Goal: Use online tool/utility: Utilize a website feature to perform a specific function

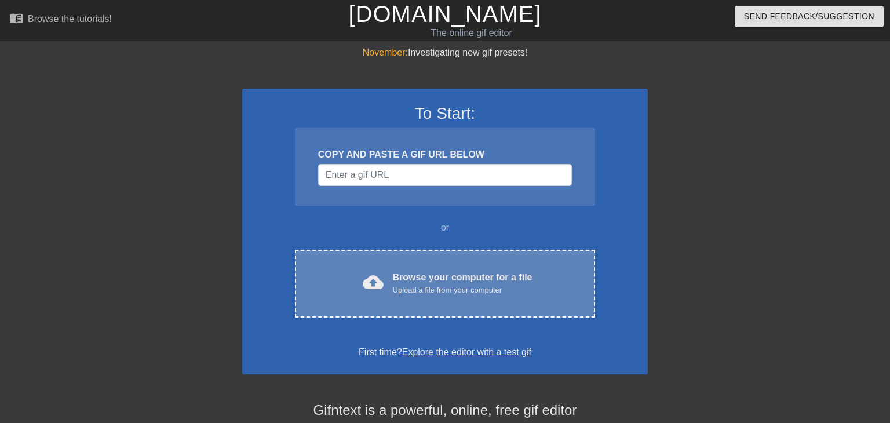
click at [505, 278] on div "Browse your computer for a file Upload a file from your computer" at bounding box center [463, 284] width 140 height 26
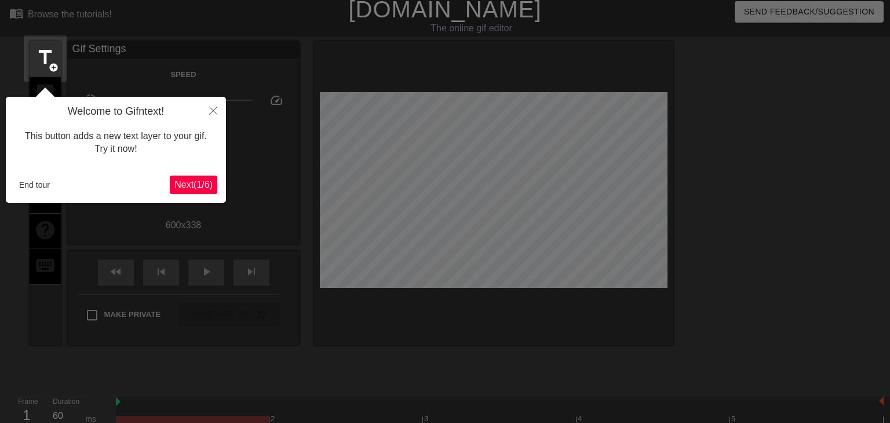
scroll to position [28, 0]
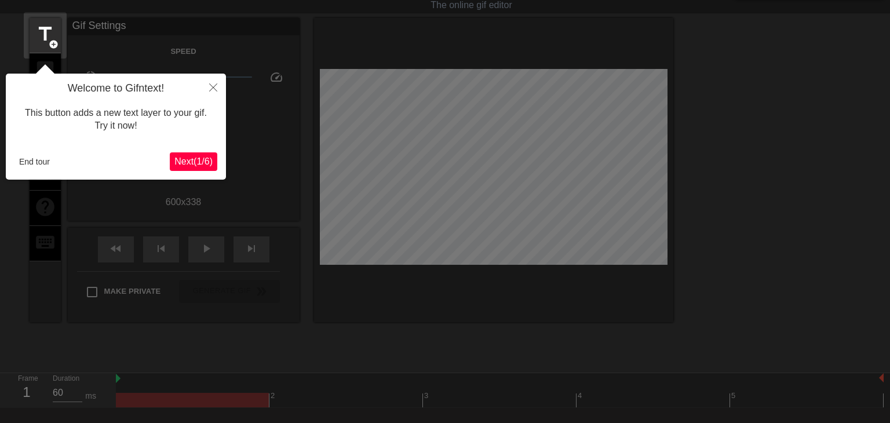
click at [194, 158] on span "Next ( 1 / 6 )" at bounding box center [193, 162] width 38 height 10
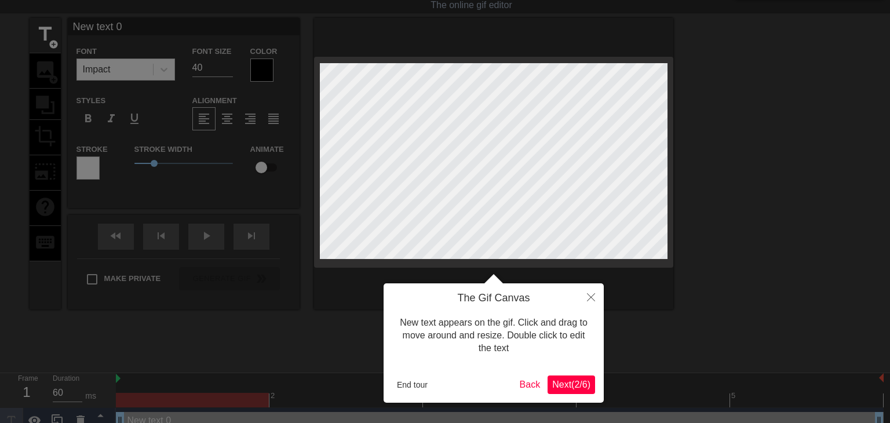
scroll to position [0, 0]
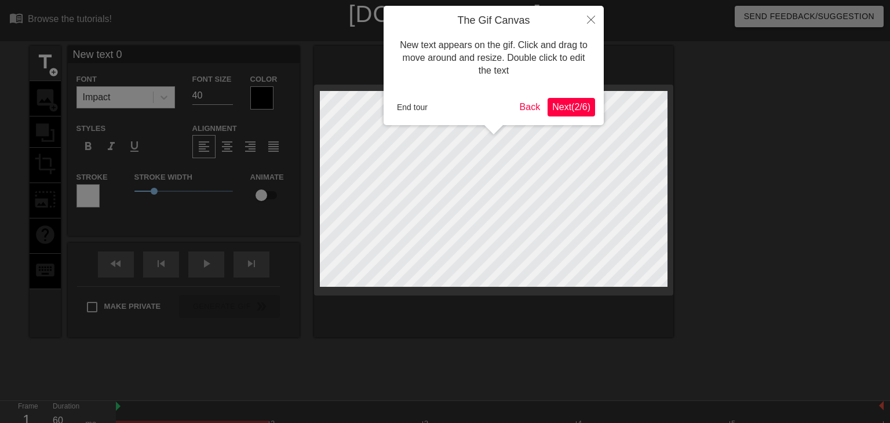
click at [571, 111] on span "Next ( 2 / 6 )" at bounding box center [571, 107] width 38 height 10
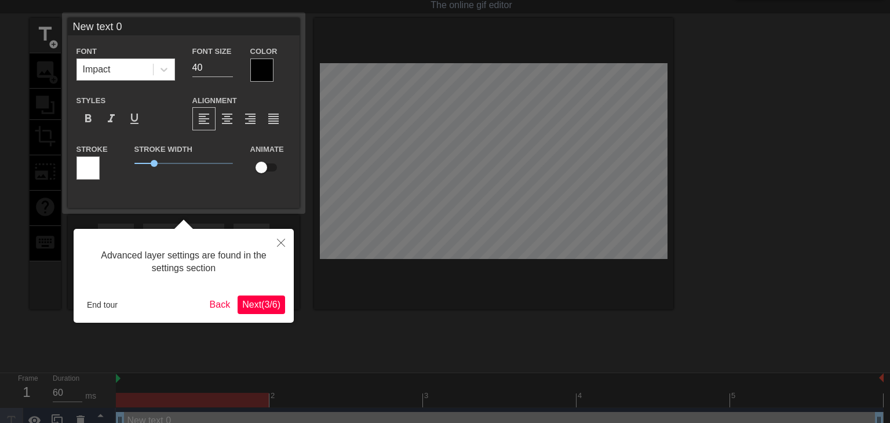
click at [252, 301] on span "Next ( 3 / 6 )" at bounding box center [261, 305] width 38 height 10
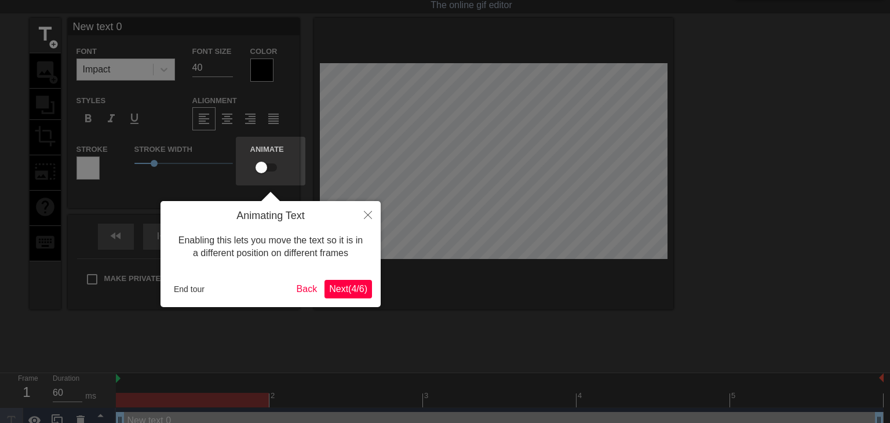
scroll to position [0, 0]
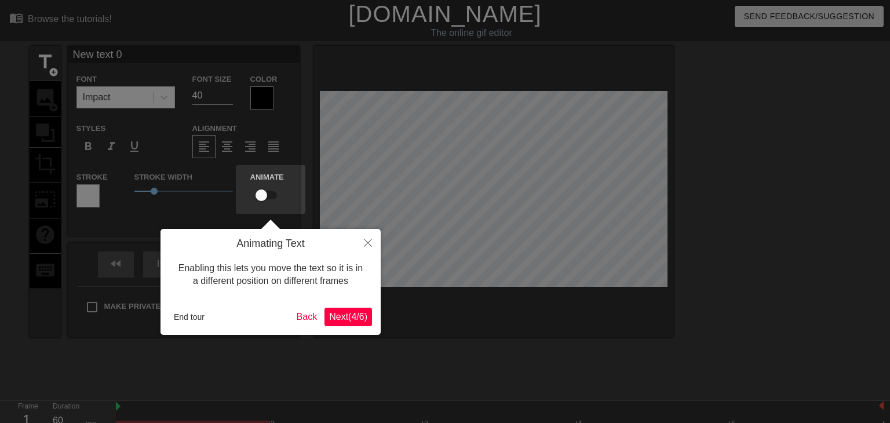
click at [347, 316] on span "Next ( 4 / 6 )" at bounding box center [348, 317] width 38 height 10
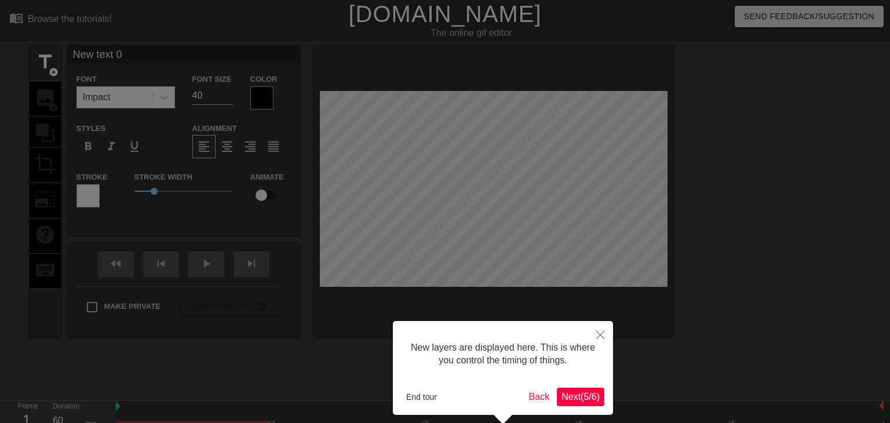
scroll to position [49, 0]
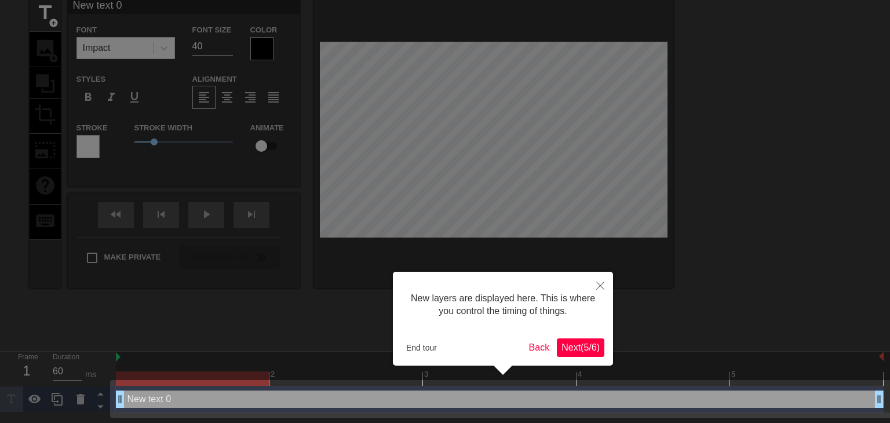
click at [581, 345] on span "Next ( 5 / 6 )" at bounding box center [581, 348] width 38 height 10
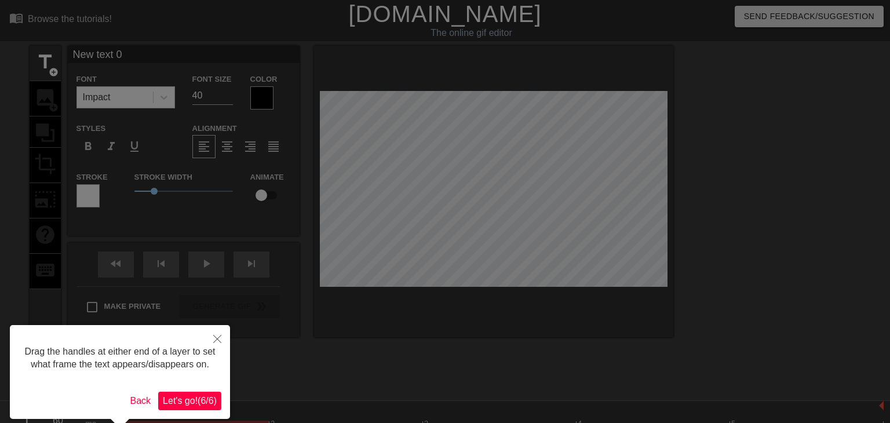
click at [188, 396] on span "Let's go! ( 6 / 6 )" at bounding box center [190, 401] width 54 height 10
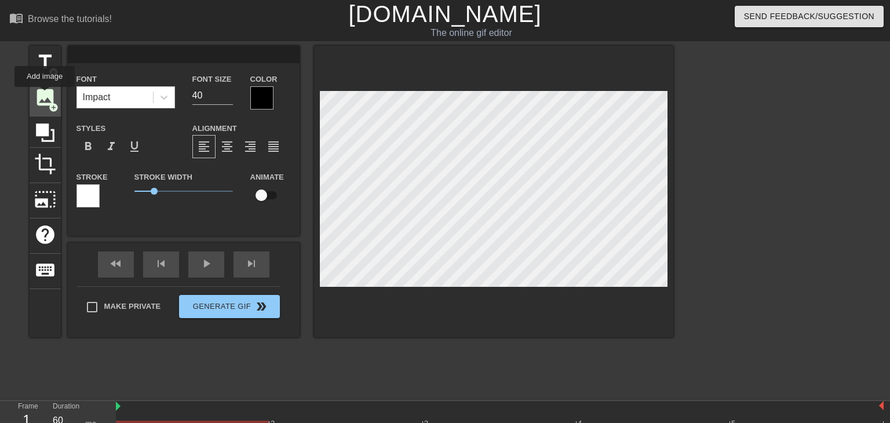
click at [45, 95] on span "image" at bounding box center [45, 97] width 22 height 22
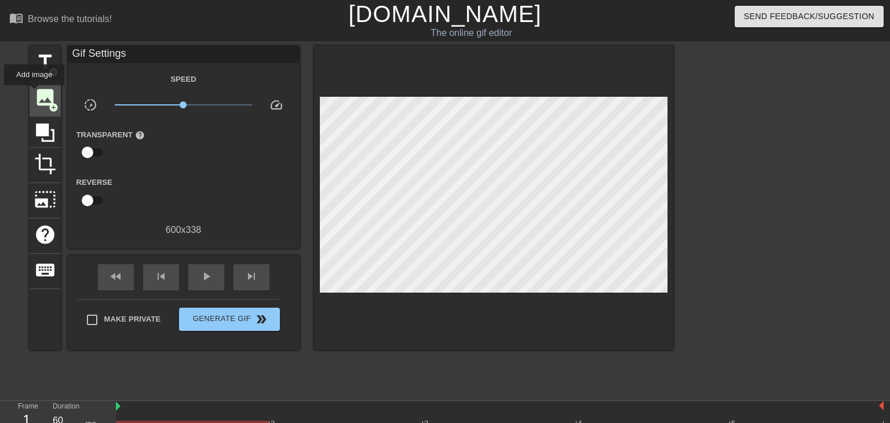
click at [34, 93] on span "image" at bounding box center [45, 97] width 22 height 22
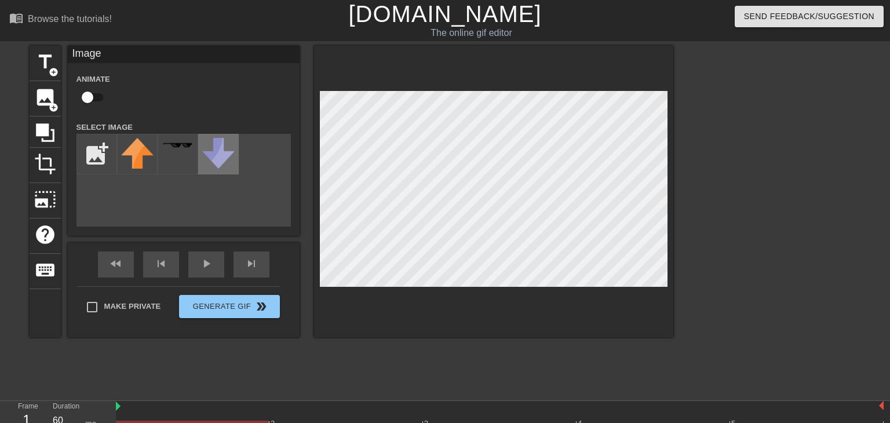
click at [231, 169] on div "title add_circle image add_circle crop photo_size_select_large help keyboard Im…" at bounding box center [352, 192] width 644 height 292
click at [94, 164] on input "file" at bounding box center [96, 153] width 39 height 39
type input "C:\fakepath\image__30_-removebg-preview.png"
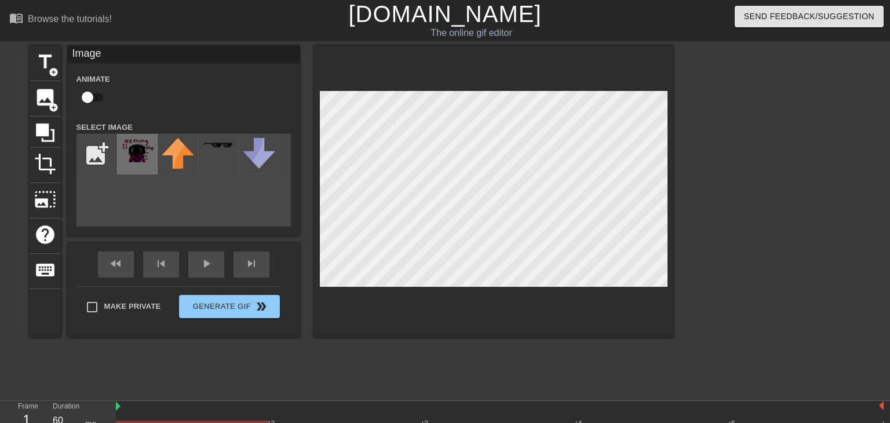
click at [141, 162] on img at bounding box center [137, 150] width 32 height 24
click at [135, 153] on img at bounding box center [137, 150] width 32 height 24
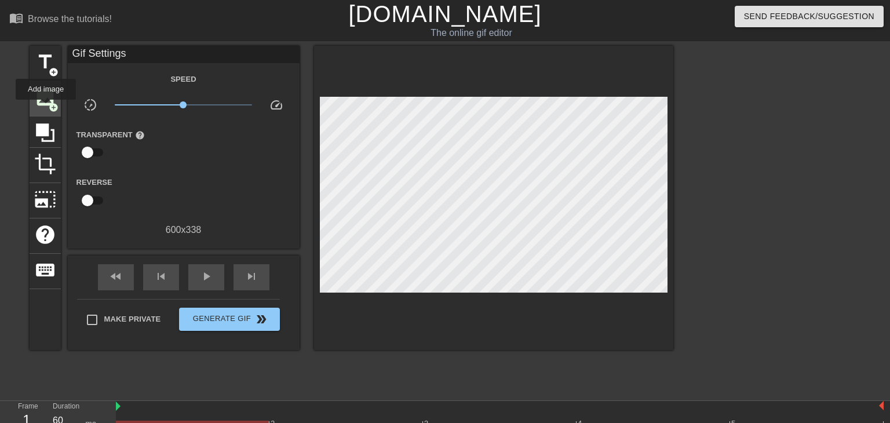
click at [46, 108] on div "image add_circle" at bounding box center [45, 98] width 31 height 35
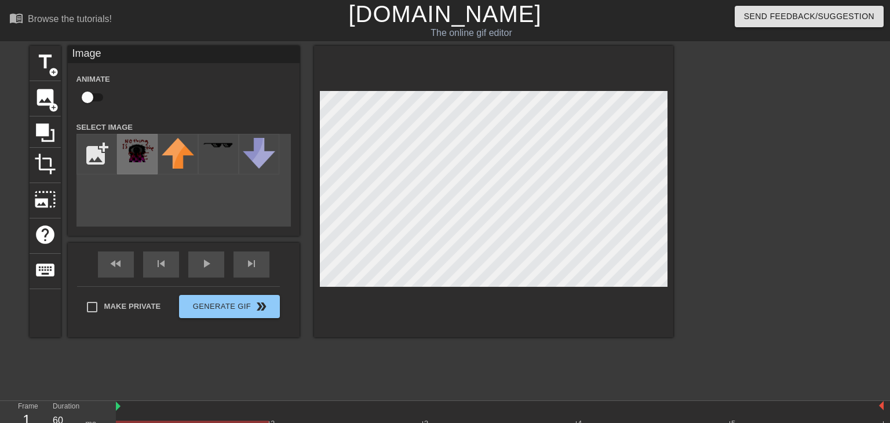
click at [143, 162] on img at bounding box center [137, 150] width 32 height 24
click at [785, 186] on div at bounding box center [774, 220] width 174 height 348
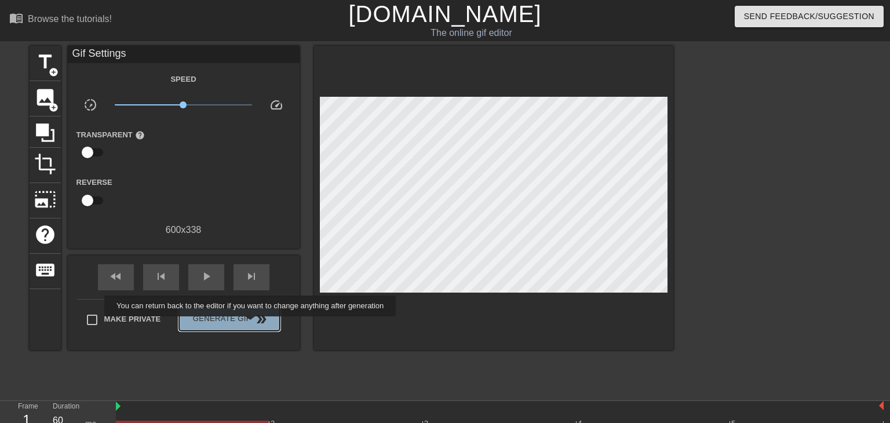
click at [254, 325] on span "double_arrow" at bounding box center [261, 319] width 14 height 14
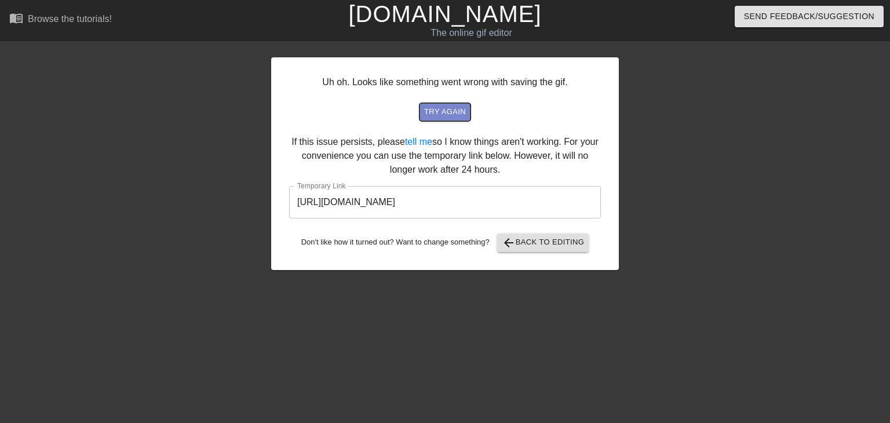
click at [445, 114] on span "try again" at bounding box center [445, 111] width 42 height 13
click at [551, 238] on span "arrow_back Back to Editing" at bounding box center [543, 243] width 83 height 14
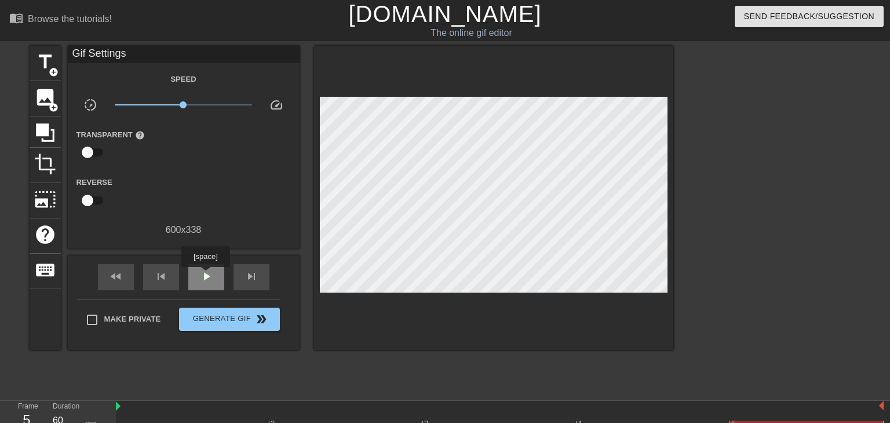
click at [207, 276] on span "play_arrow" at bounding box center [206, 277] width 14 height 14
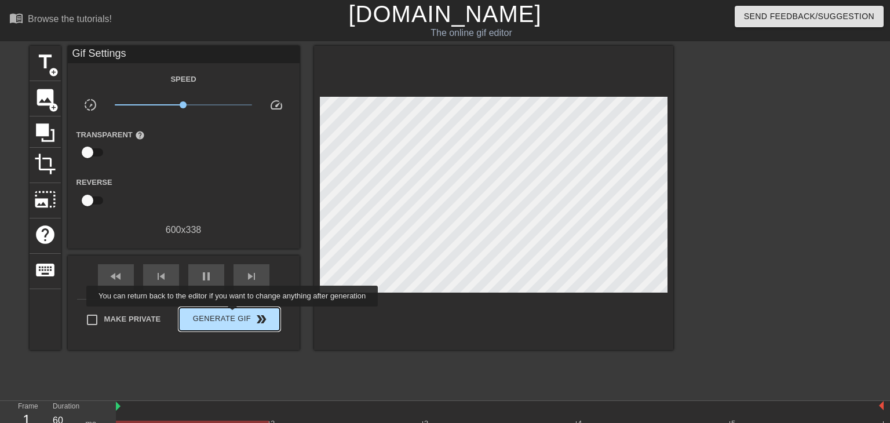
click at [232, 315] on span "Generate Gif double_arrow" at bounding box center [229, 319] width 91 height 14
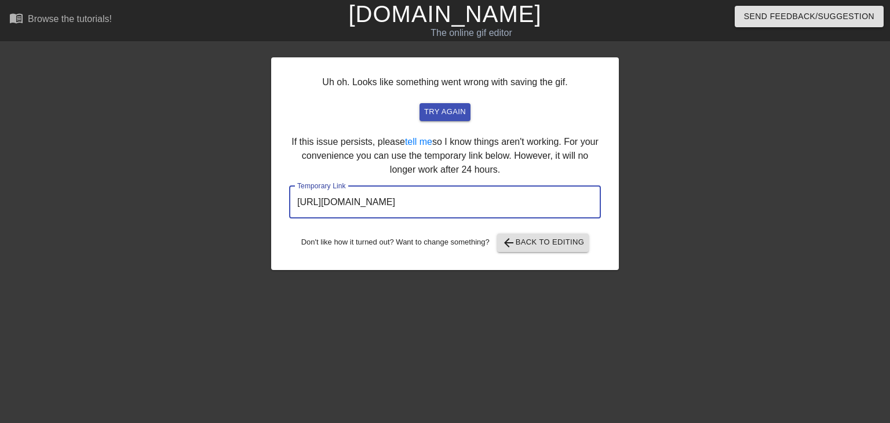
drag, startPoint x: 546, startPoint y: 206, endPoint x: 256, endPoint y: 229, distance: 291.3
click at [256, 229] on div "Uh oh. Looks like something went wrong with saving the gif. try again If this i…" at bounding box center [445, 220] width 890 height 348
